Goal: Transaction & Acquisition: Book appointment/travel/reservation

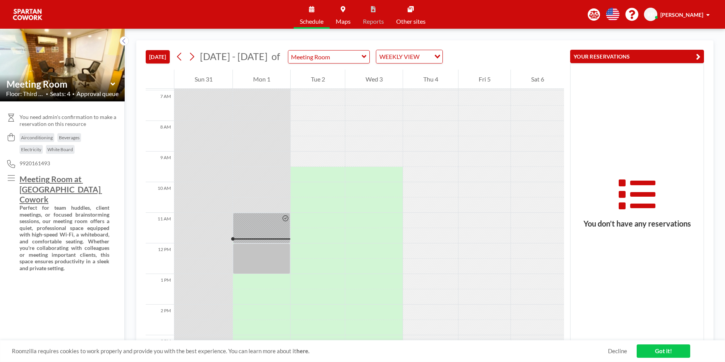
scroll to position [298, 0]
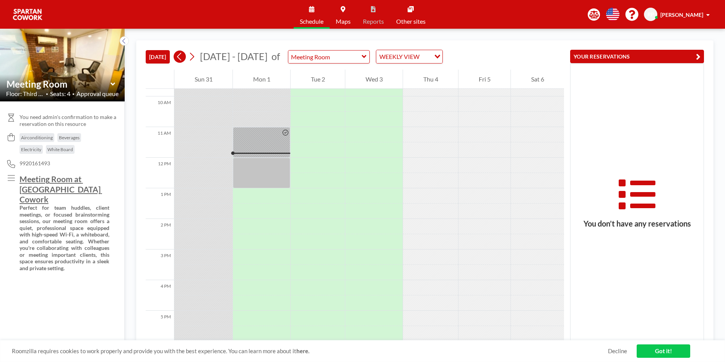
click at [182, 57] on icon at bounding box center [179, 56] width 7 height 11
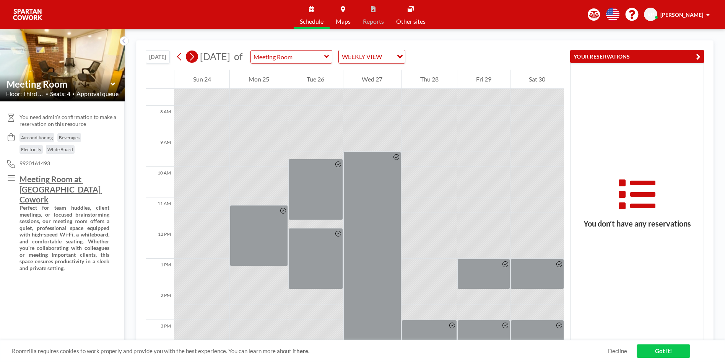
scroll to position [229, 0]
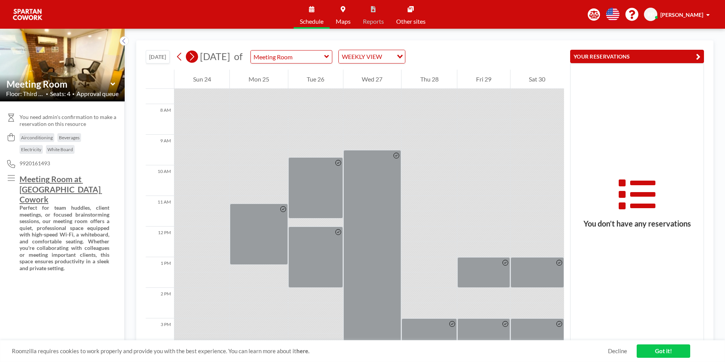
click at [197, 57] on button at bounding box center [192, 56] width 12 height 12
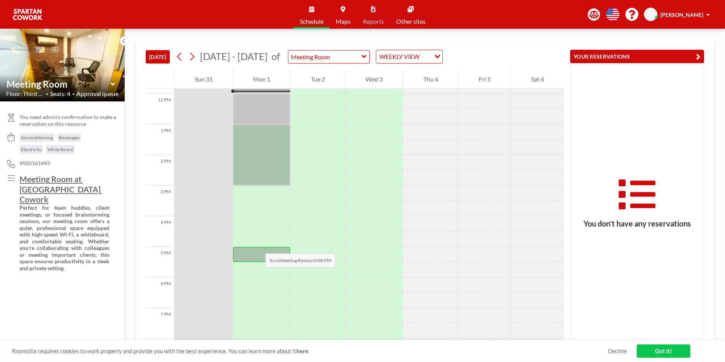
scroll to position [371, 0]
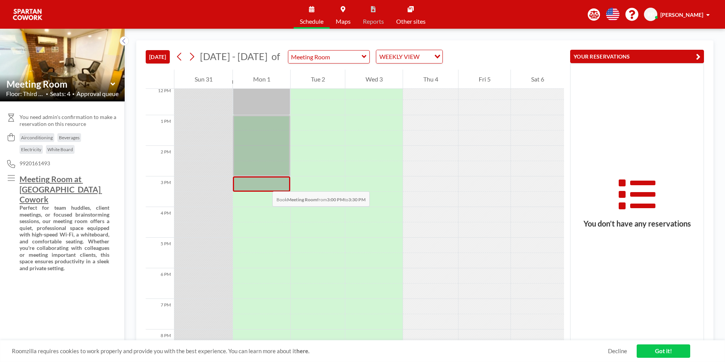
click at [265, 183] on div at bounding box center [261, 183] width 57 height 15
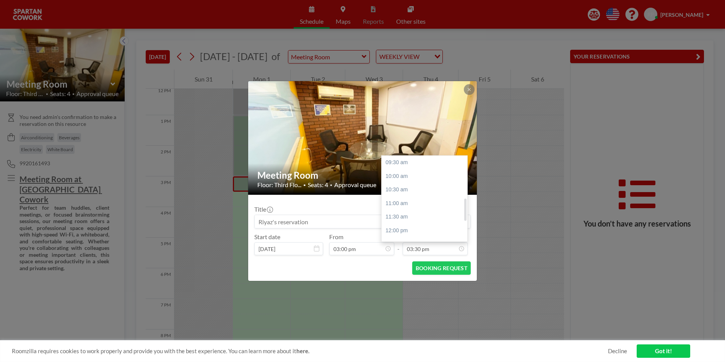
scroll to position [163, 0]
click at [401, 204] on div "05:00 pm" at bounding box center [425, 203] width 89 height 14
type input "05:00 pm"
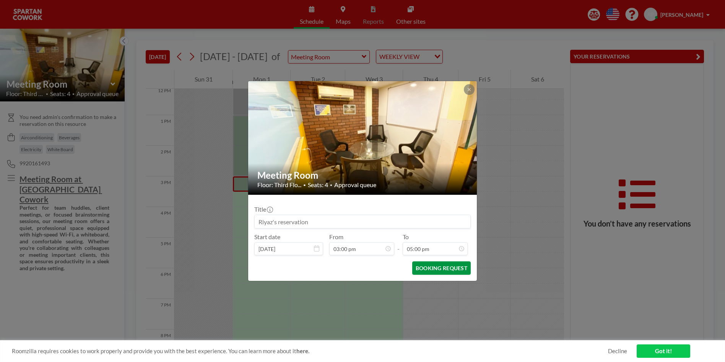
scroll to position [204, 0]
click at [446, 265] on button "BOOKING REQUEST" at bounding box center [441, 267] width 58 height 13
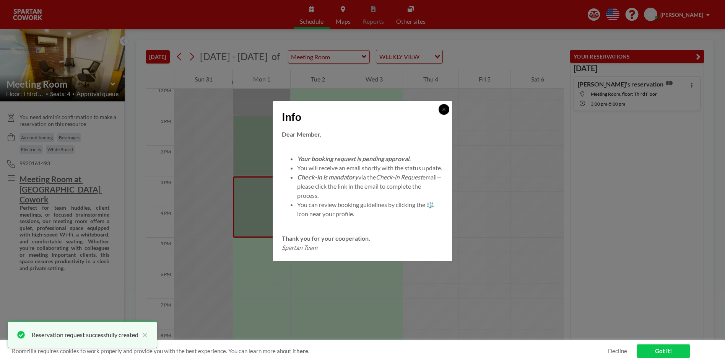
click at [446, 107] on icon at bounding box center [443, 109] width 5 height 5
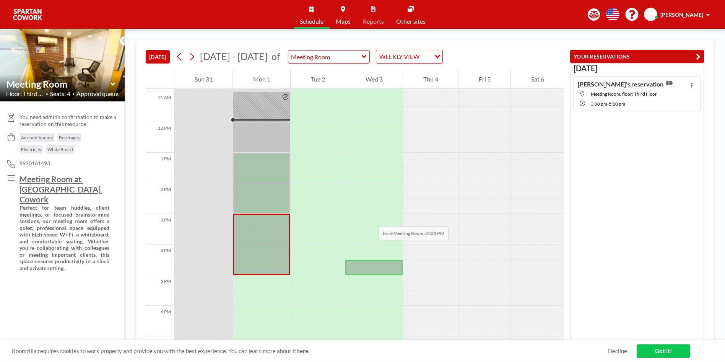
scroll to position [333, 0]
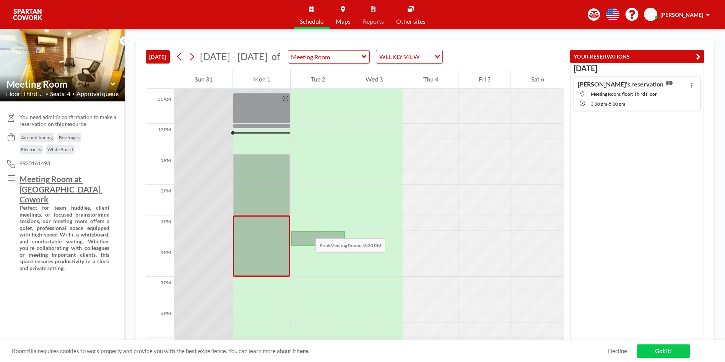
scroll to position [313, 0]
